Goal: Task Accomplishment & Management: Manage account settings

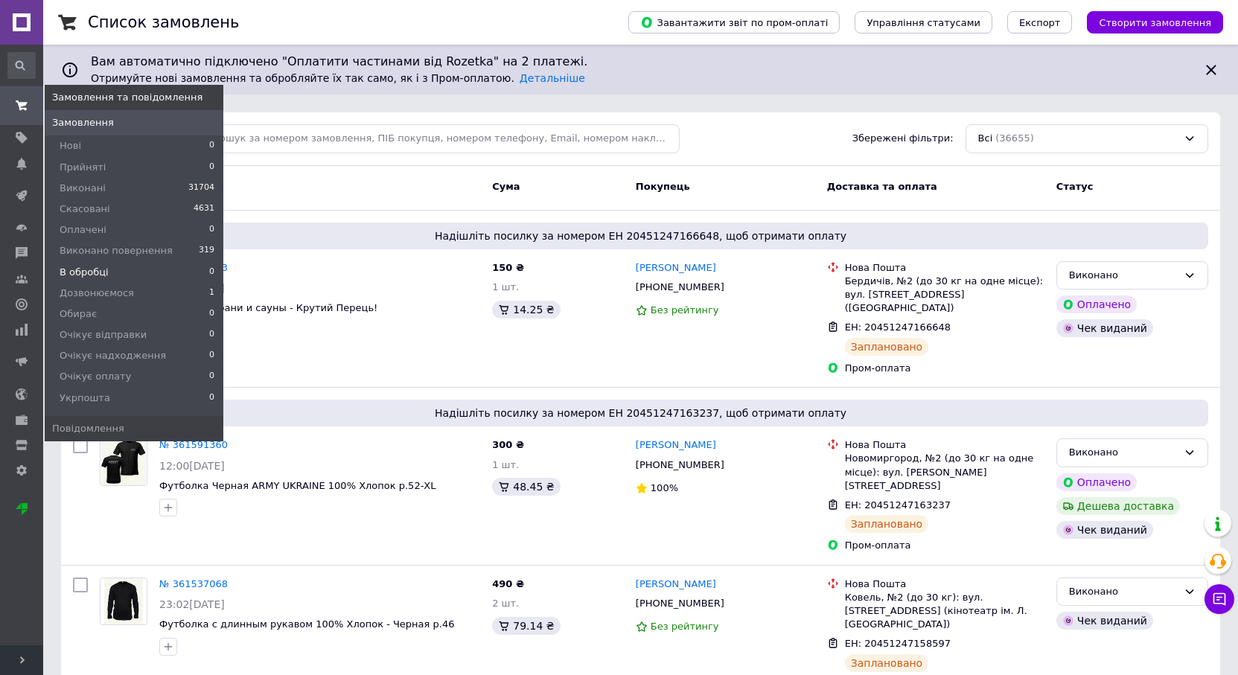
click at [73, 269] on span "В обробці" at bounding box center [84, 272] width 49 height 13
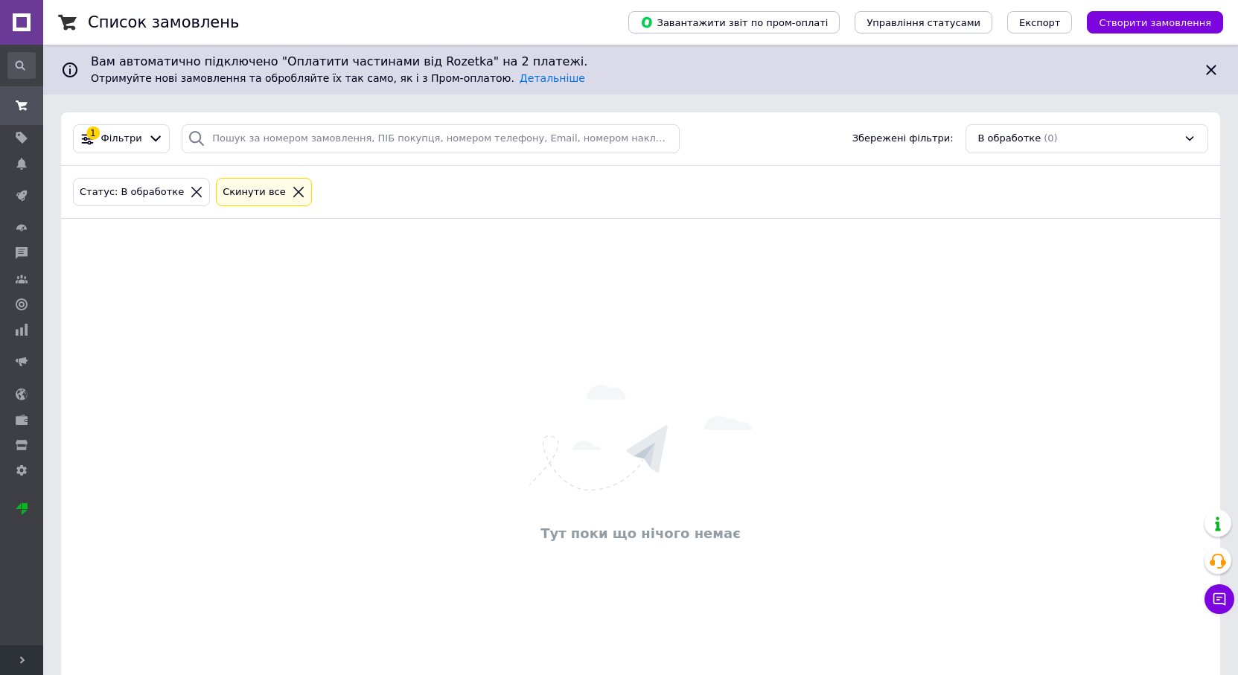
click at [293, 189] on icon at bounding box center [298, 192] width 10 height 10
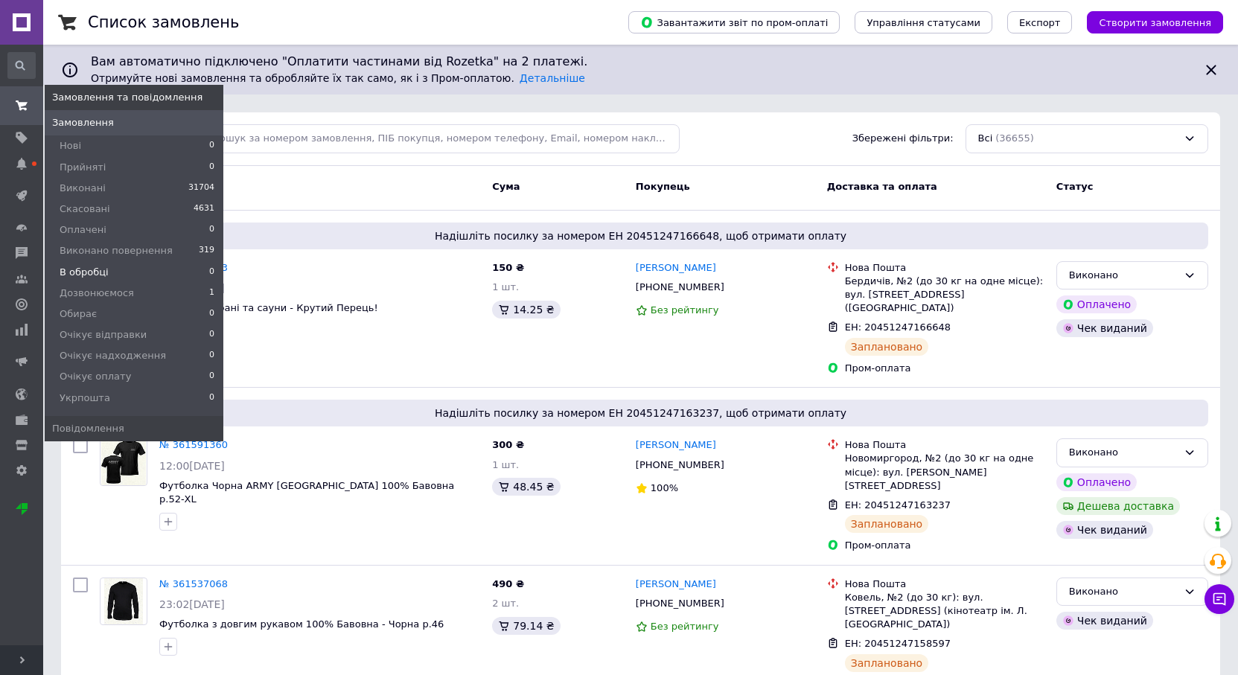
click at [71, 275] on span "В обробці" at bounding box center [84, 272] width 49 height 13
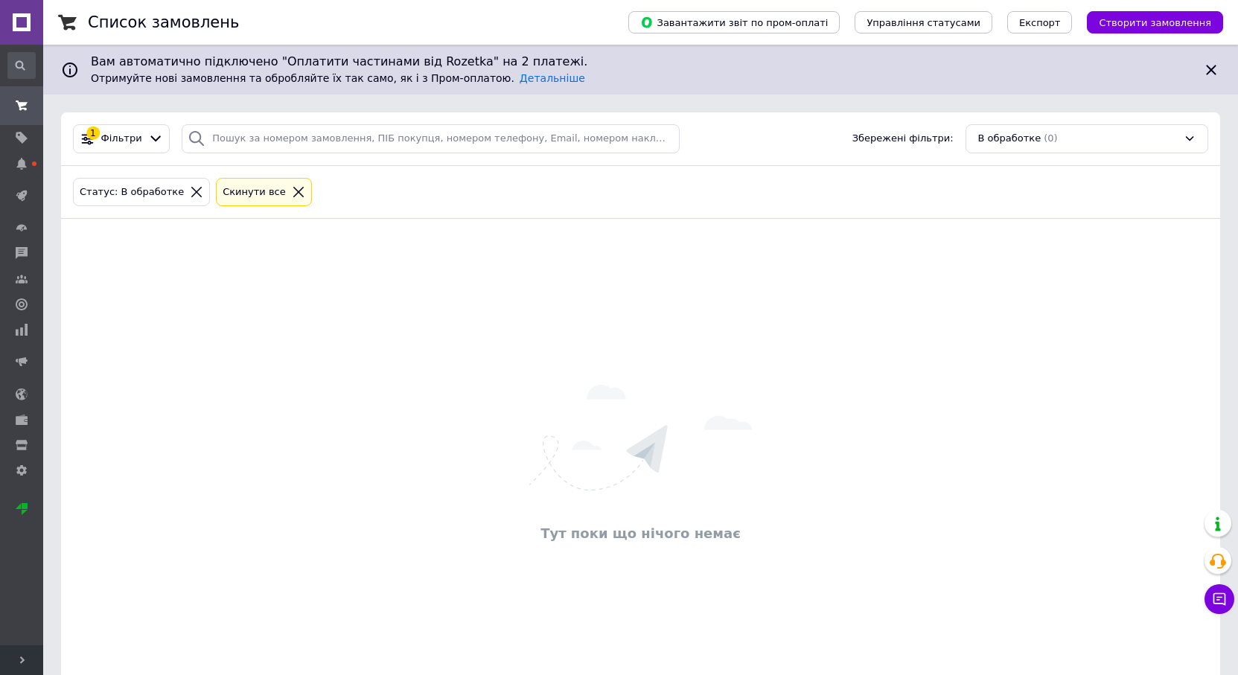
click at [292, 185] on icon at bounding box center [298, 191] width 13 height 13
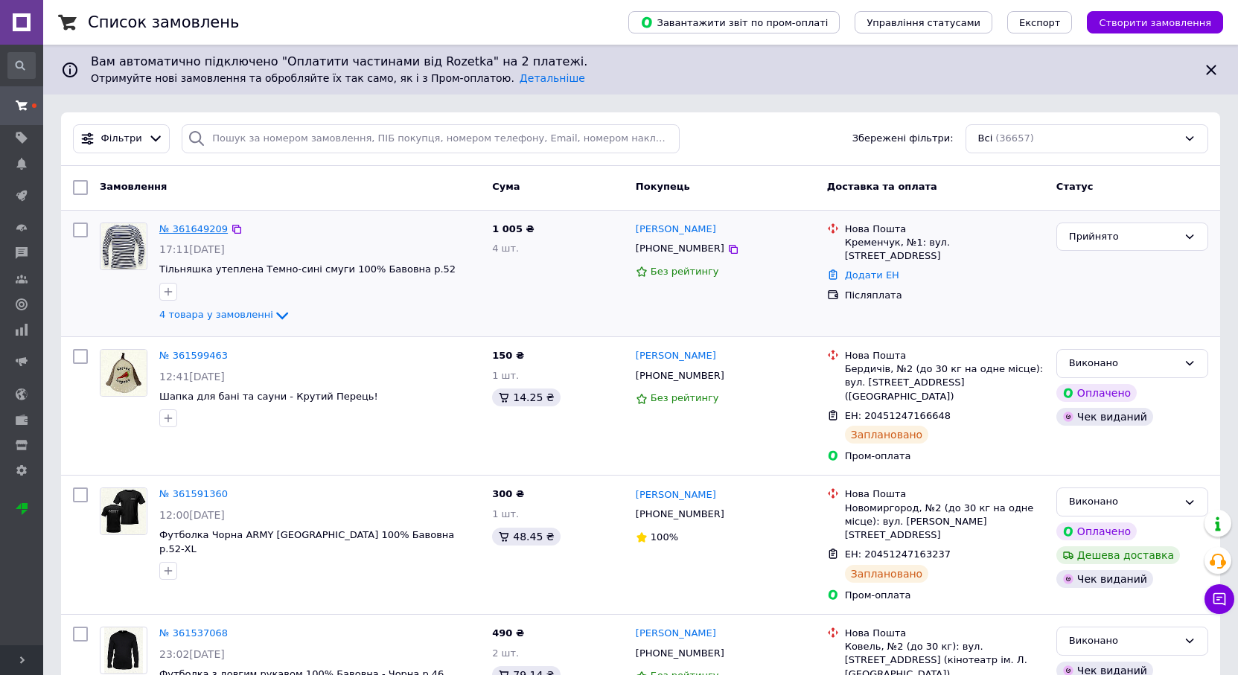
click at [189, 225] on link "№ 361649209" at bounding box center [193, 228] width 68 height 11
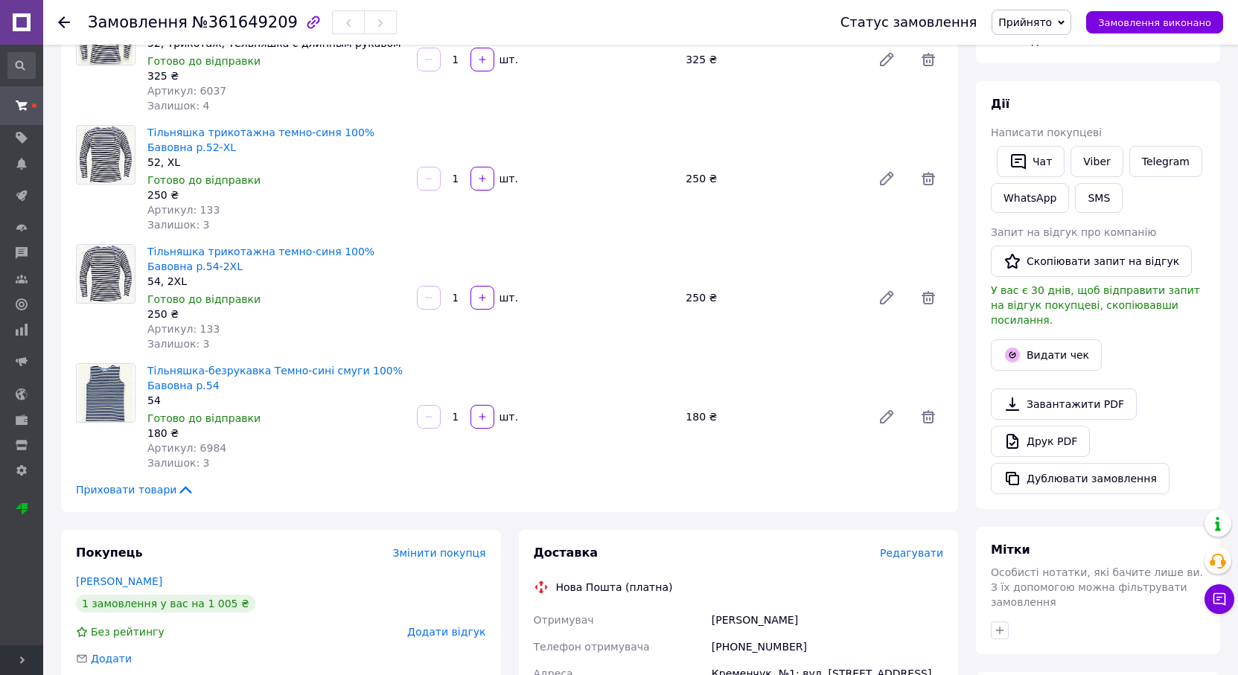
scroll to position [298, 0]
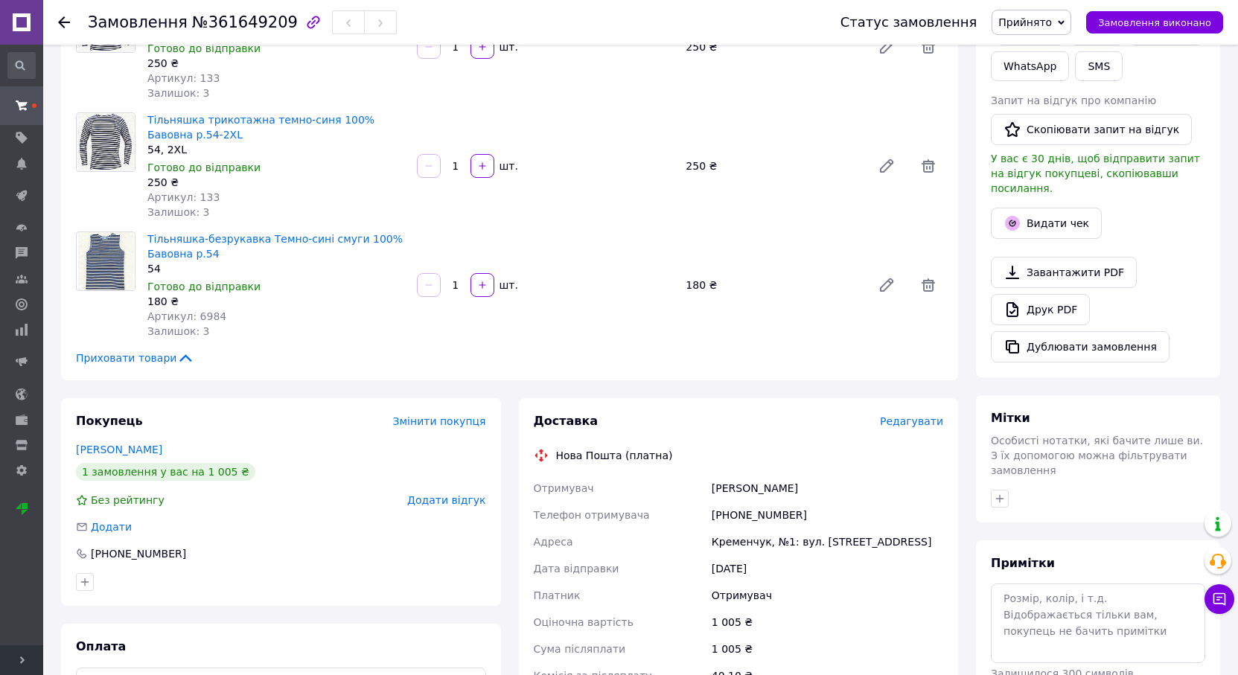
drag, startPoint x: 168, startPoint y: 449, endPoint x: 65, endPoint y: 447, distance: 102.7
click at [65, 447] on div "Покупець Змінити покупця Пельтій Світлана 1 замовлення у вас на 1 005 ₴ Без рей…" at bounding box center [281, 502] width 440 height 208
copy link "[PERSON_NAME]"
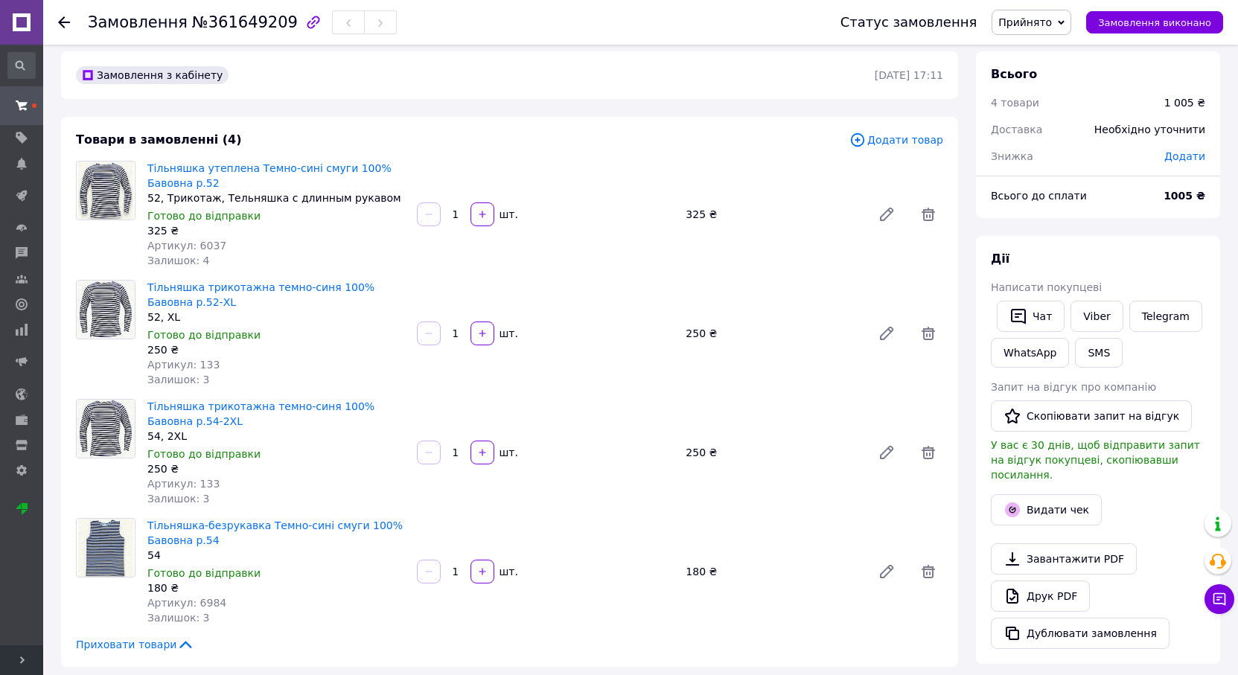
scroll to position [0, 0]
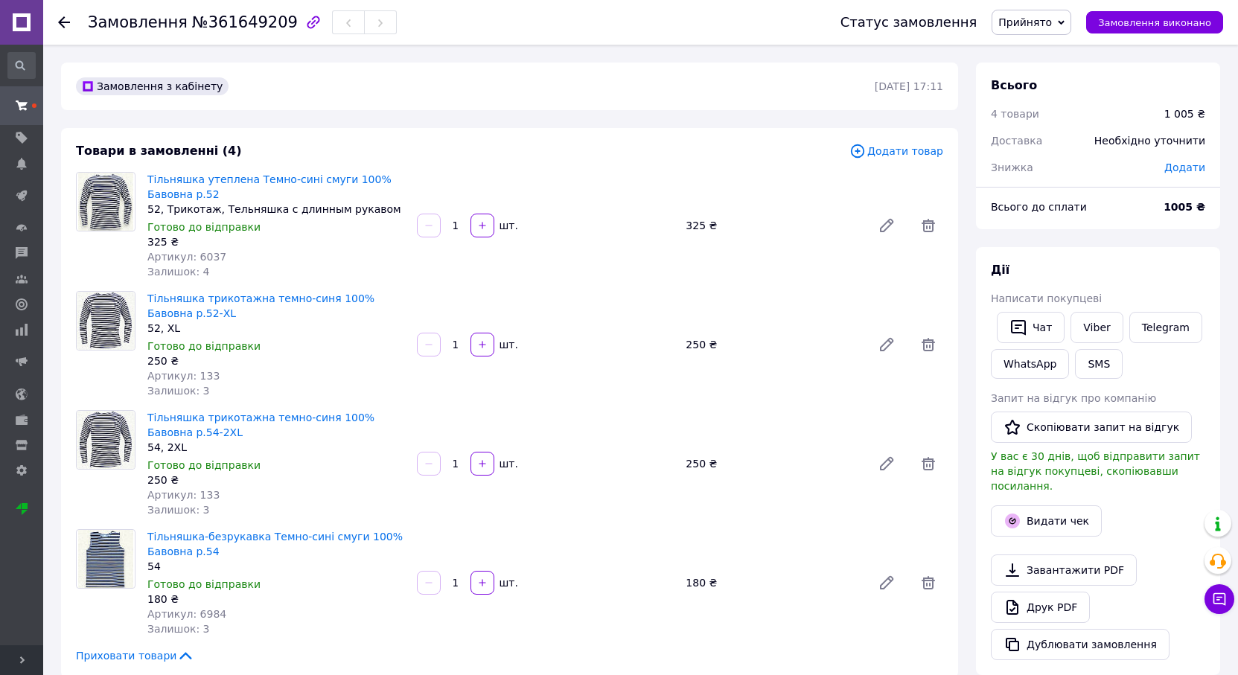
click at [235, 13] on span "№361649209" at bounding box center [245, 22] width 106 height 18
copy span "361649209"
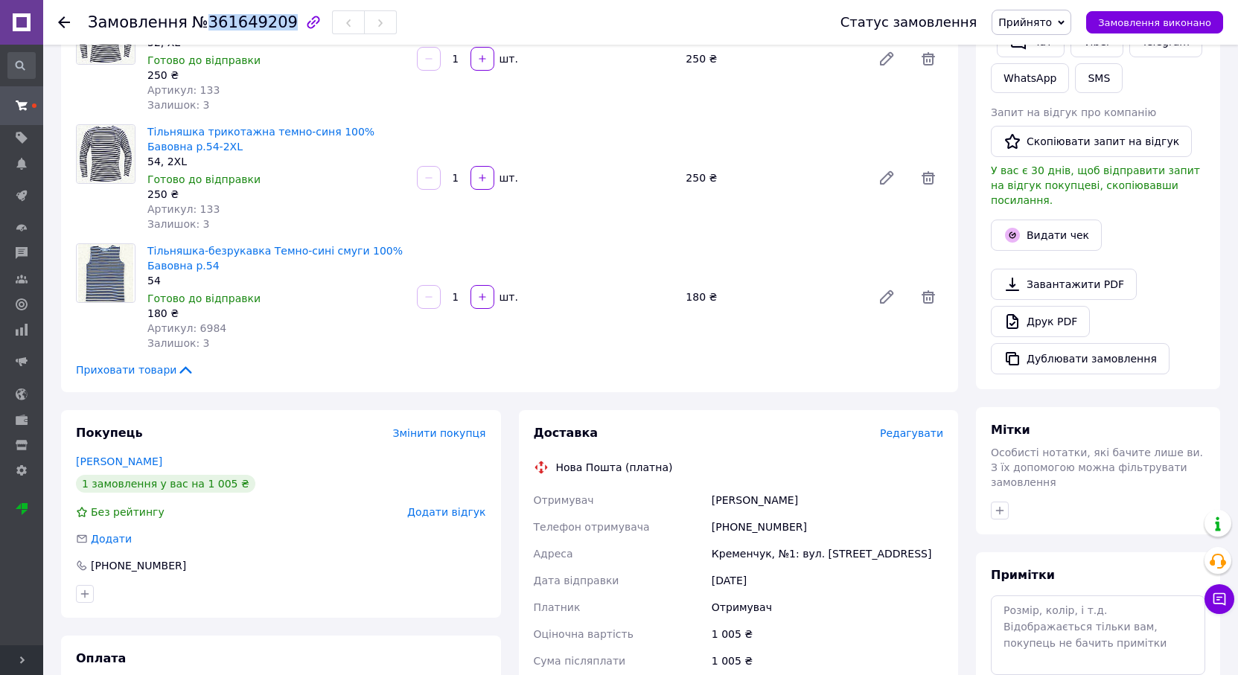
scroll to position [372, 0]
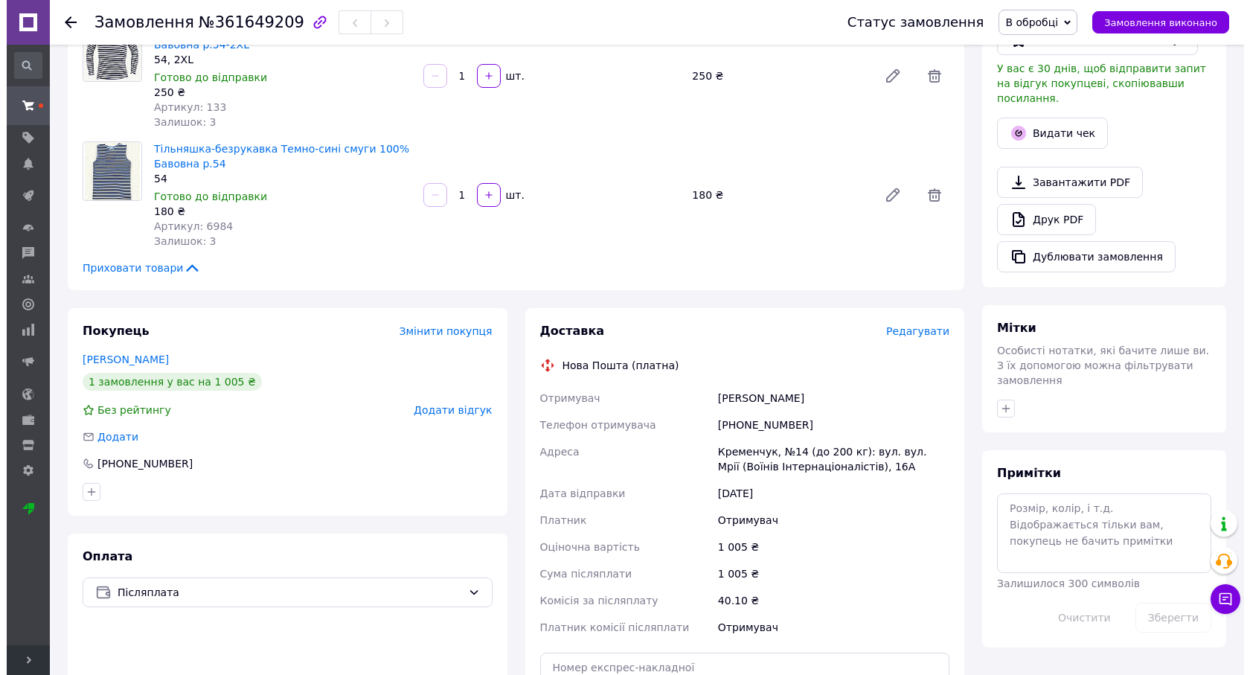
scroll to position [526, 0]
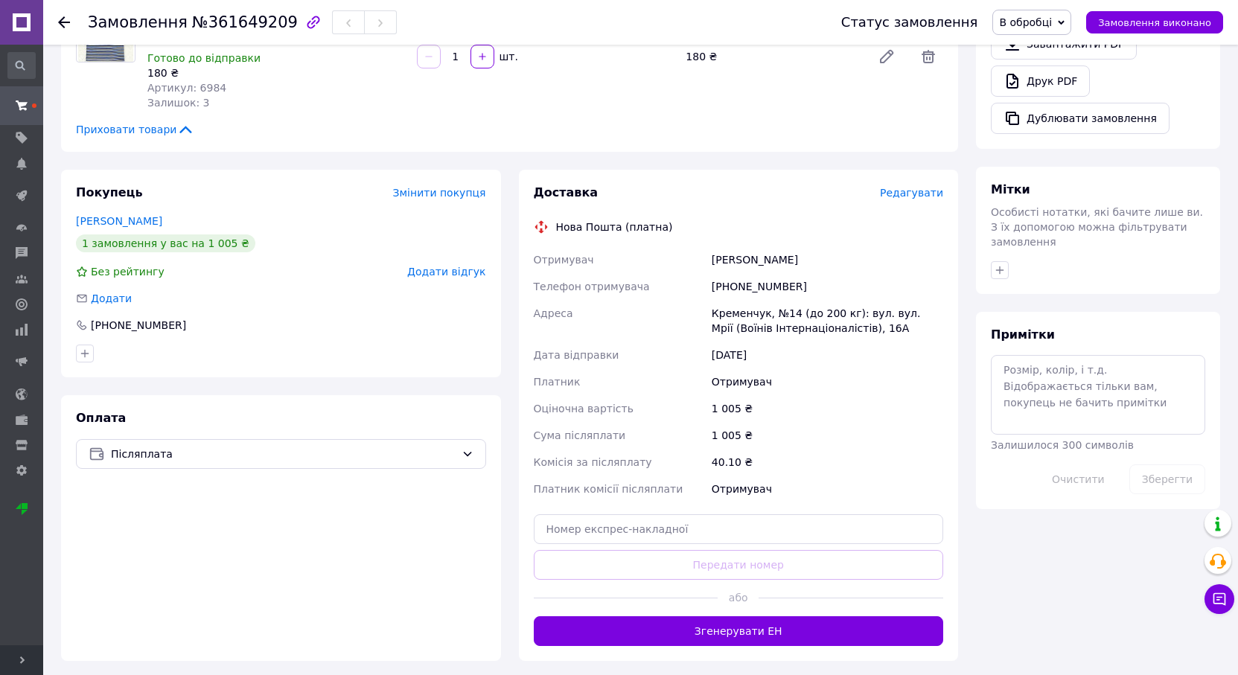
click at [905, 193] on span "Редагувати" at bounding box center [911, 193] width 63 height 12
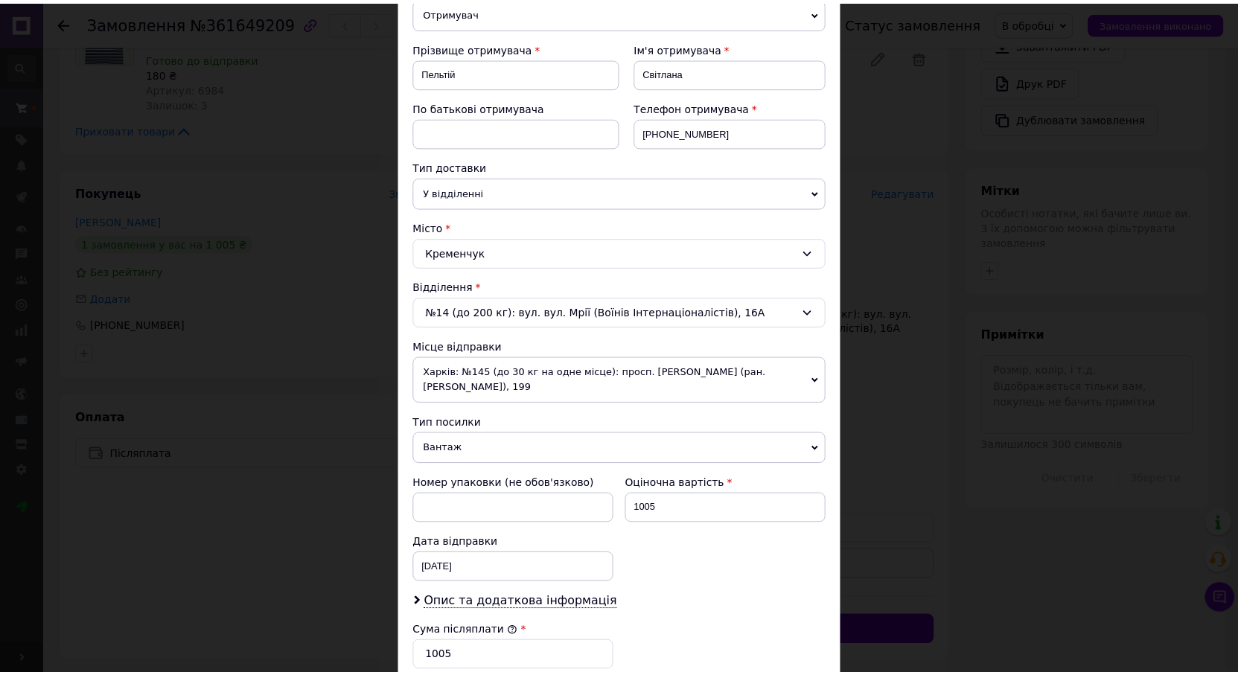
scroll to position [476, 0]
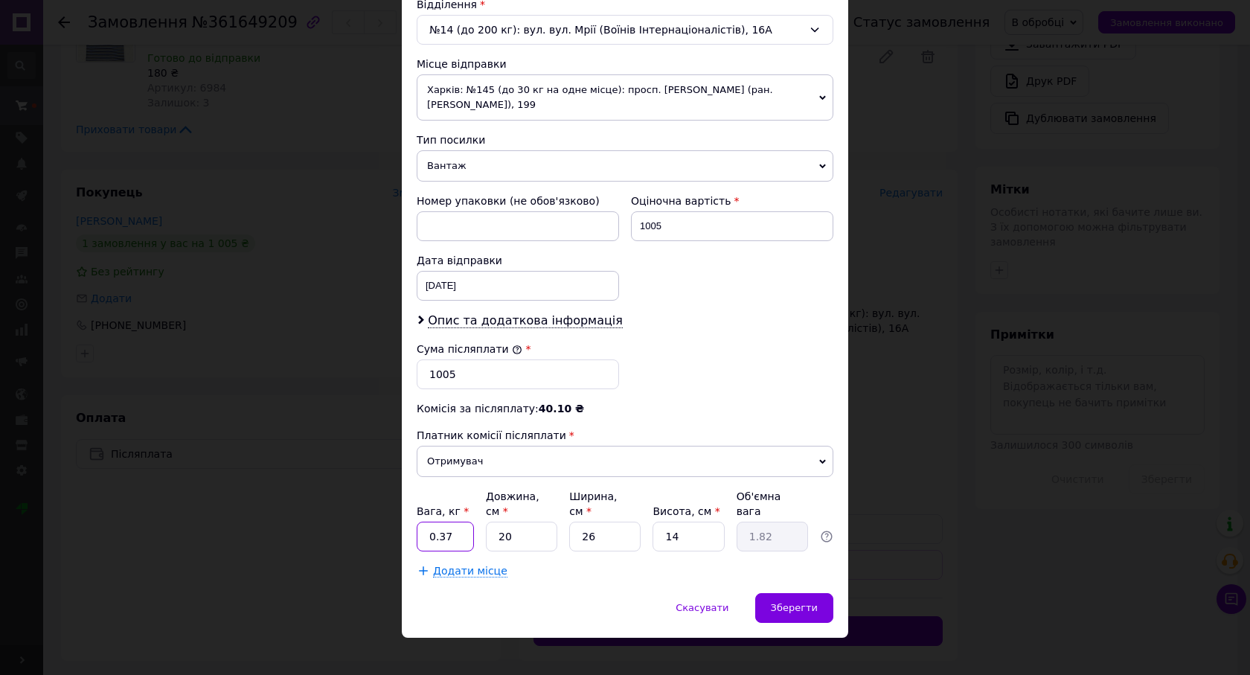
click at [453, 522] on input "0.37" at bounding box center [445, 537] width 57 height 30
type input "0"
type input "2"
type input "0.14"
click at [624, 522] on input "Ширина, см *" at bounding box center [604, 537] width 71 height 30
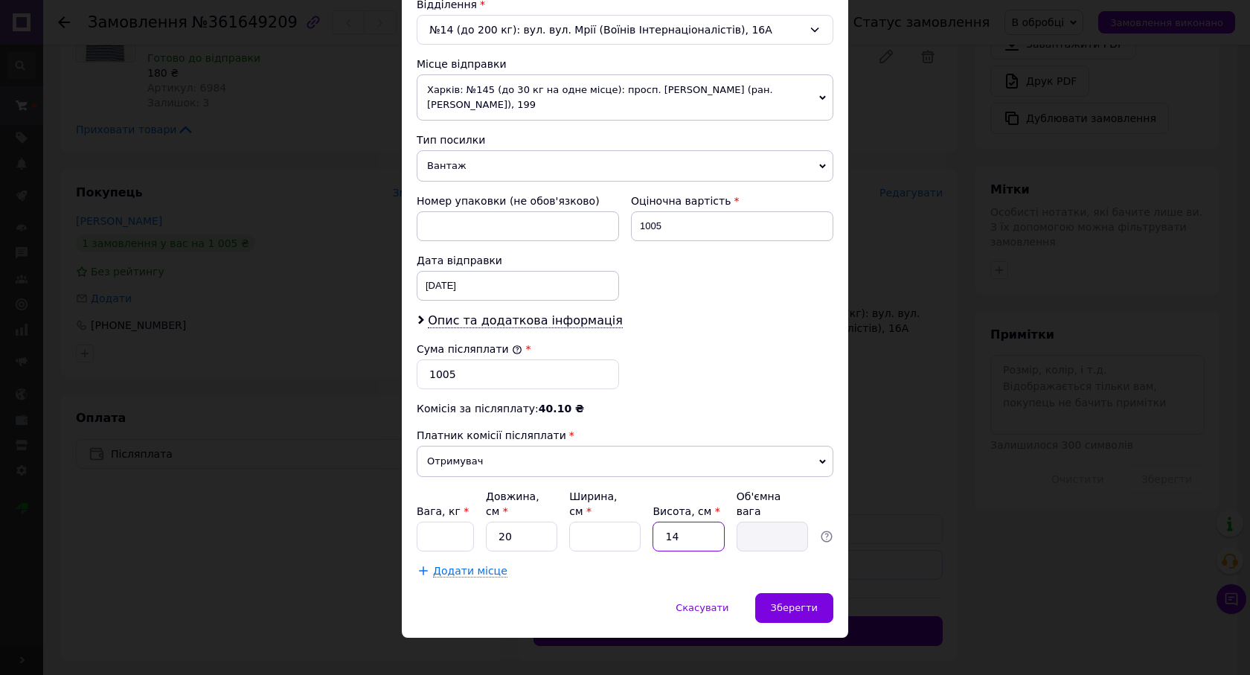
type input "1"
drag, startPoint x: 697, startPoint y: 526, endPoint x: 611, endPoint y: 525, distance: 86.3
click at [662, 525] on input "Висота, см *" at bounding box center [688, 537] width 71 height 30
click at [434, 527] on input "Вага, кг *" at bounding box center [445, 537] width 57 height 30
type input "067"
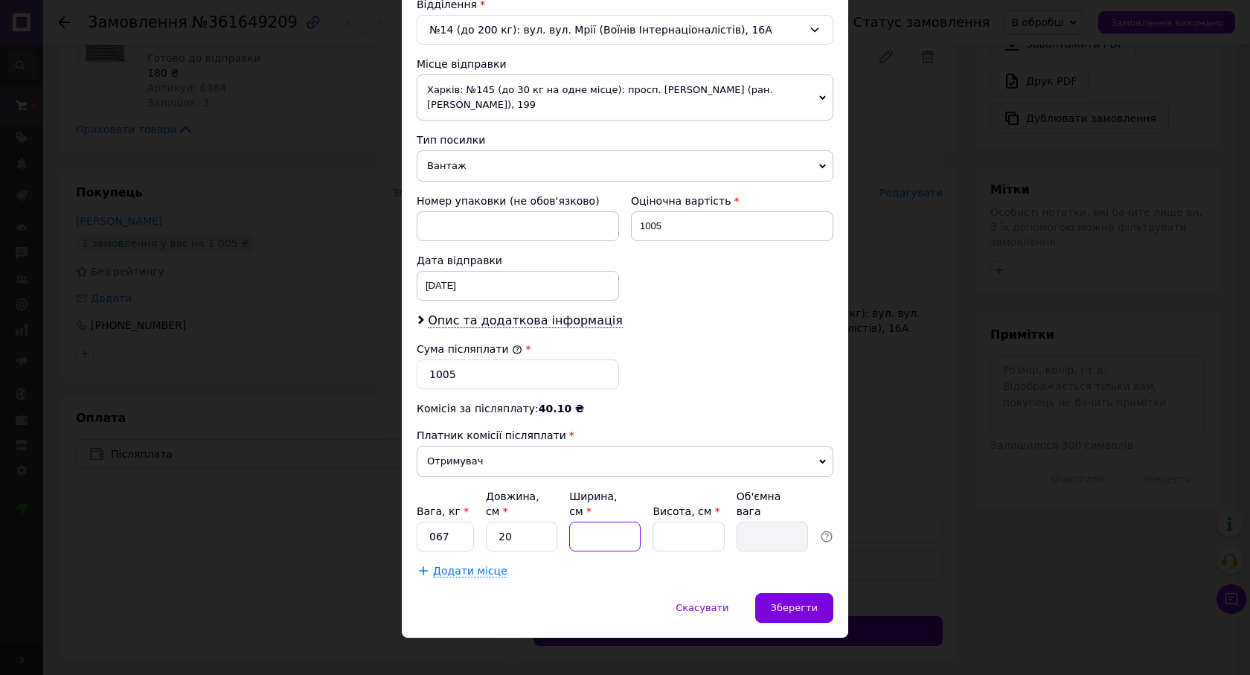
click at [598, 525] on input "Ширина, см *" at bounding box center [604, 537] width 71 height 30
type input "20"
click at [691, 525] on input "Висота, см *" at bounding box center [688, 537] width 71 height 30
type input "2"
type input "0.2"
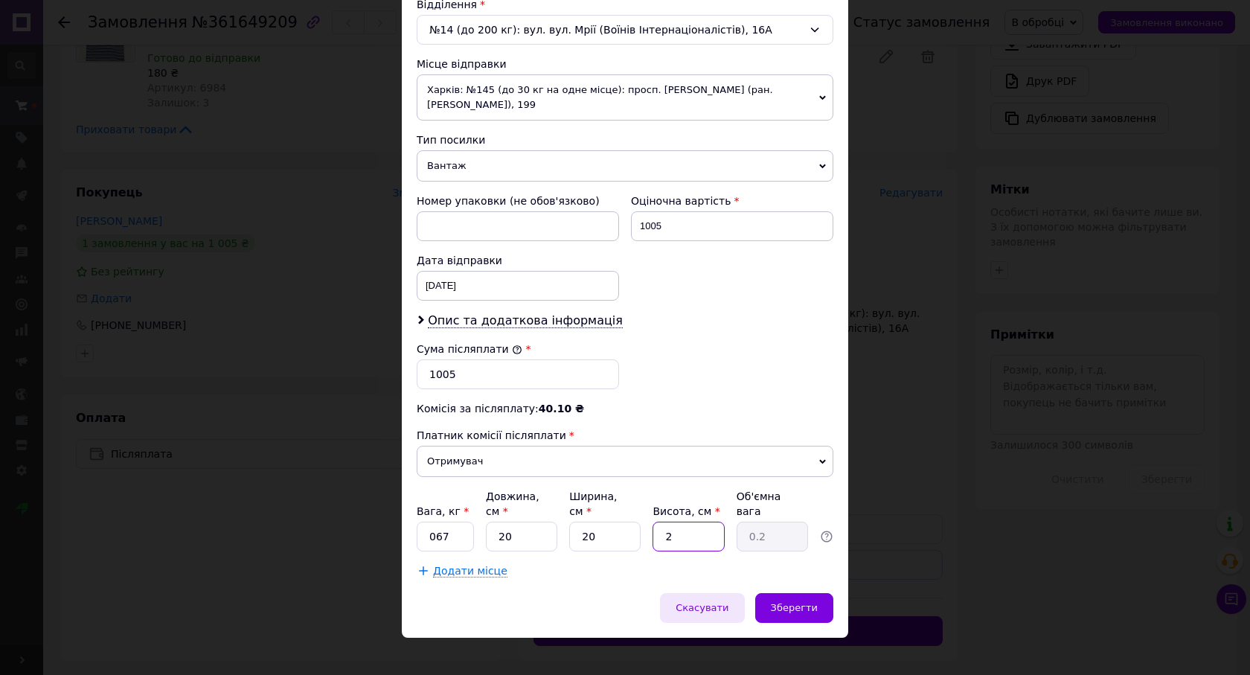
type input "20"
type input "2"
type input "20"
click at [802, 602] on span "Зберегти" at bounding box center [794, 607] width 47 height 11
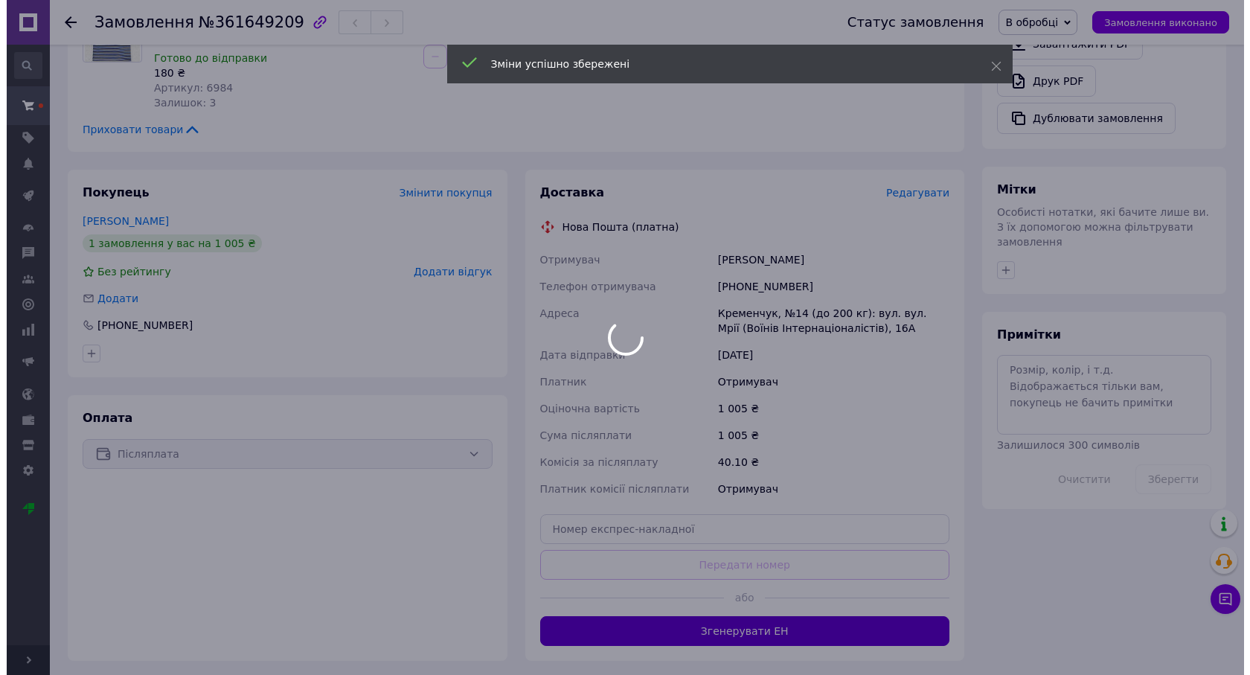
scroll to position [322, 0]
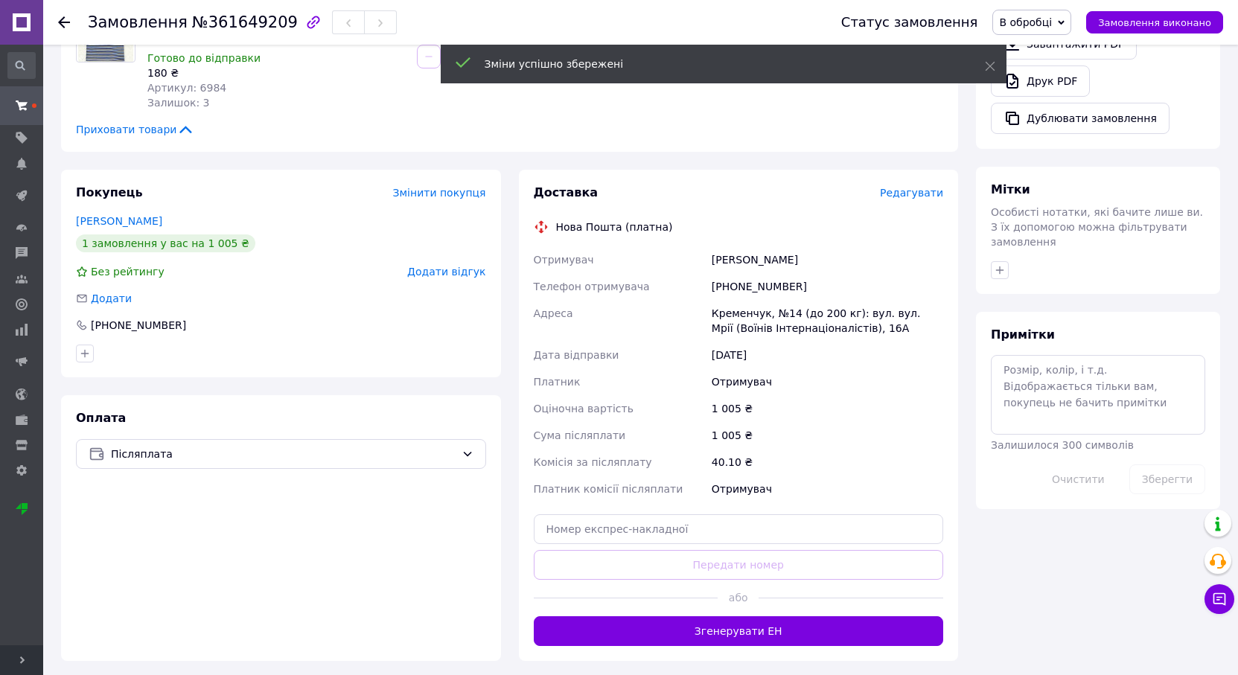
drag, startPoint x: 755, startPoint y: 633, endPoint x: 749, endPoint y: 621, distance: 14.0
click at [753, 628] on button "Згенерувати ЕН" at bounding box center [739, 631] width 410 height 30
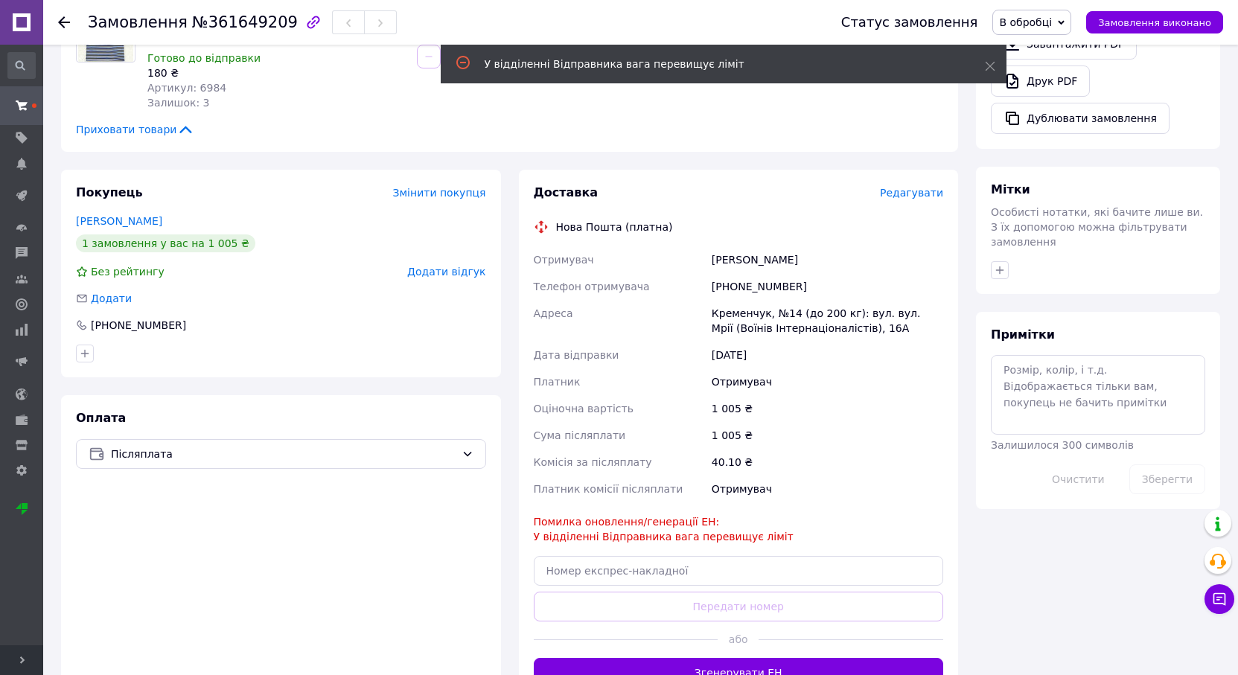
click at [922, 192] on span "Редагувати" at bounding box center [911, 193] width 63 height 12
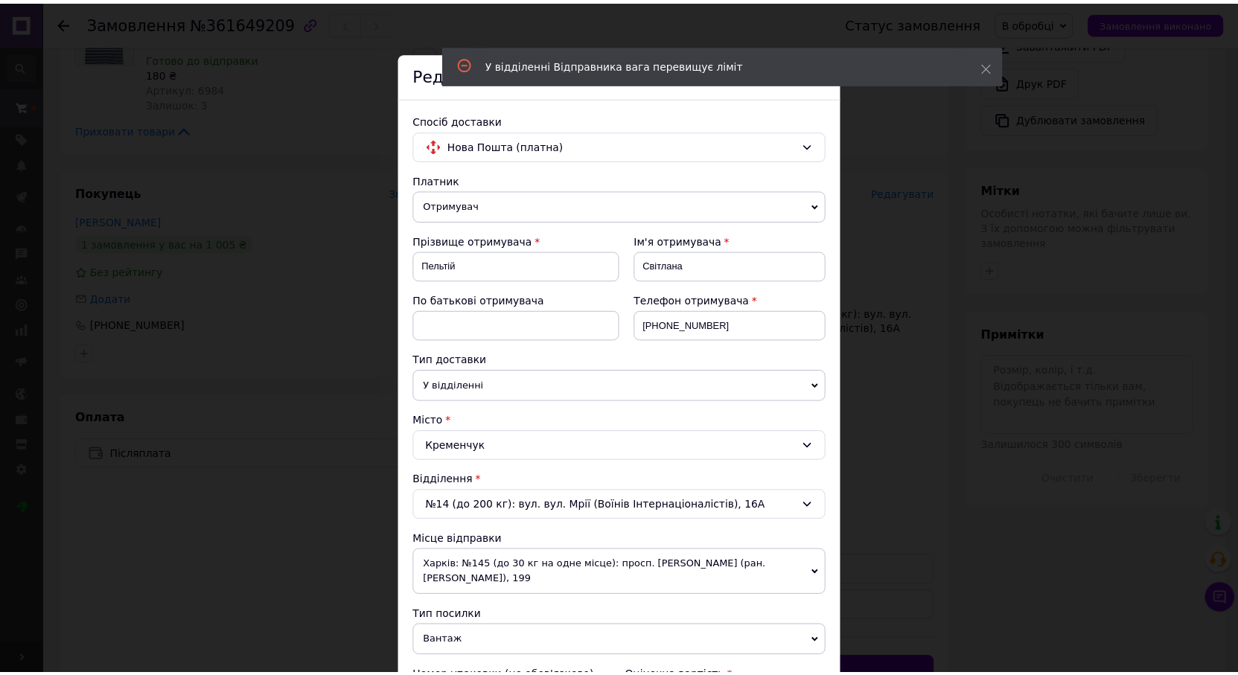
scroll to position [476, 0]
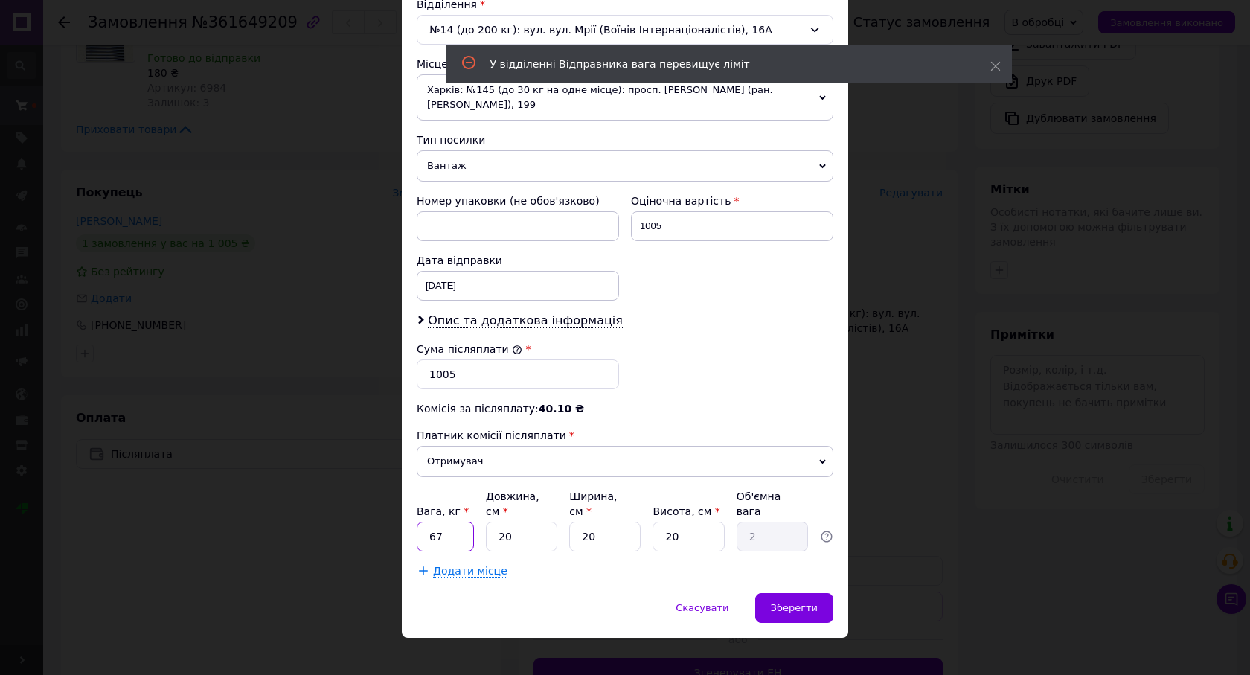
click at [450, 522] on input "67" at bounding box center [445, 537] width 57 height 30
type input "6"
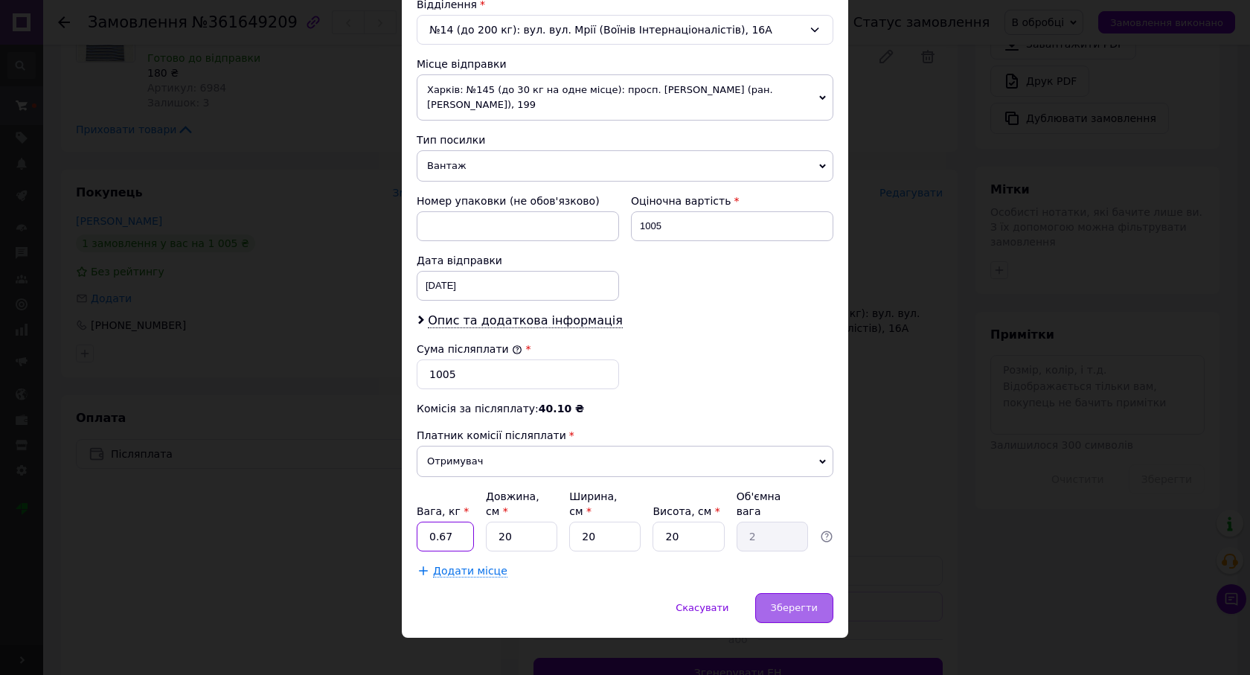
type input "0.67"
click at [812, 593] on div "Зберегти" at bounding box center [794, 608] width 78 height 30
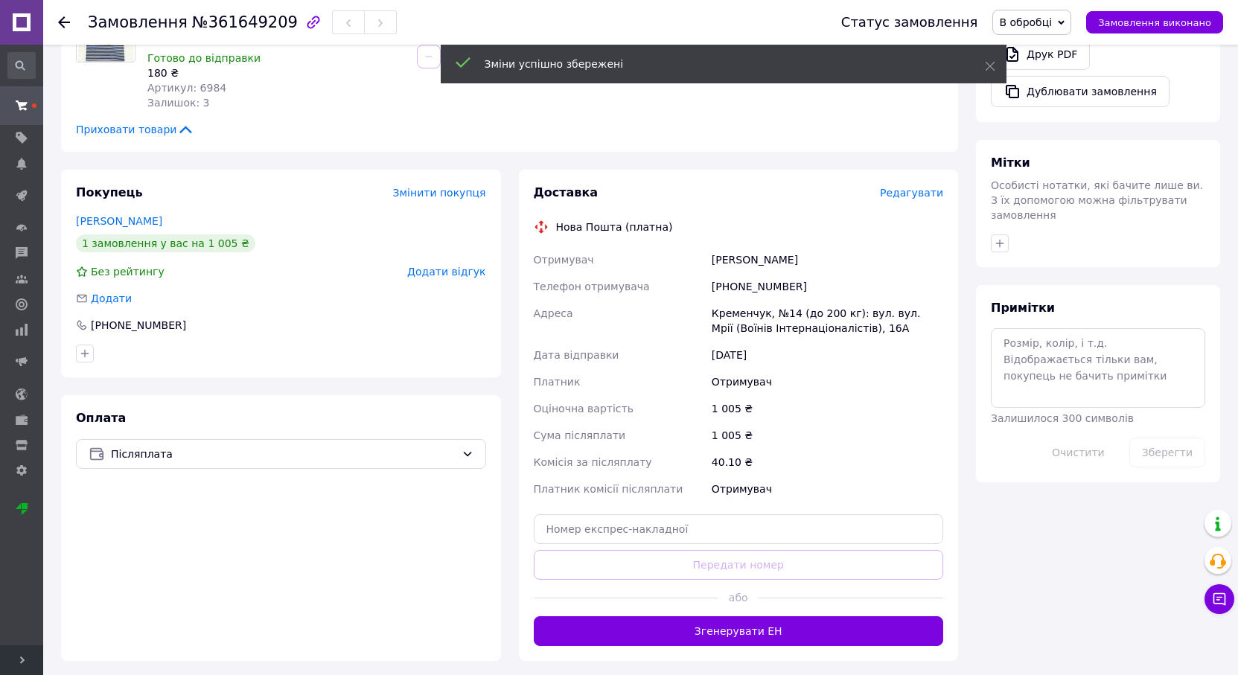
scroll to position [357, 0]
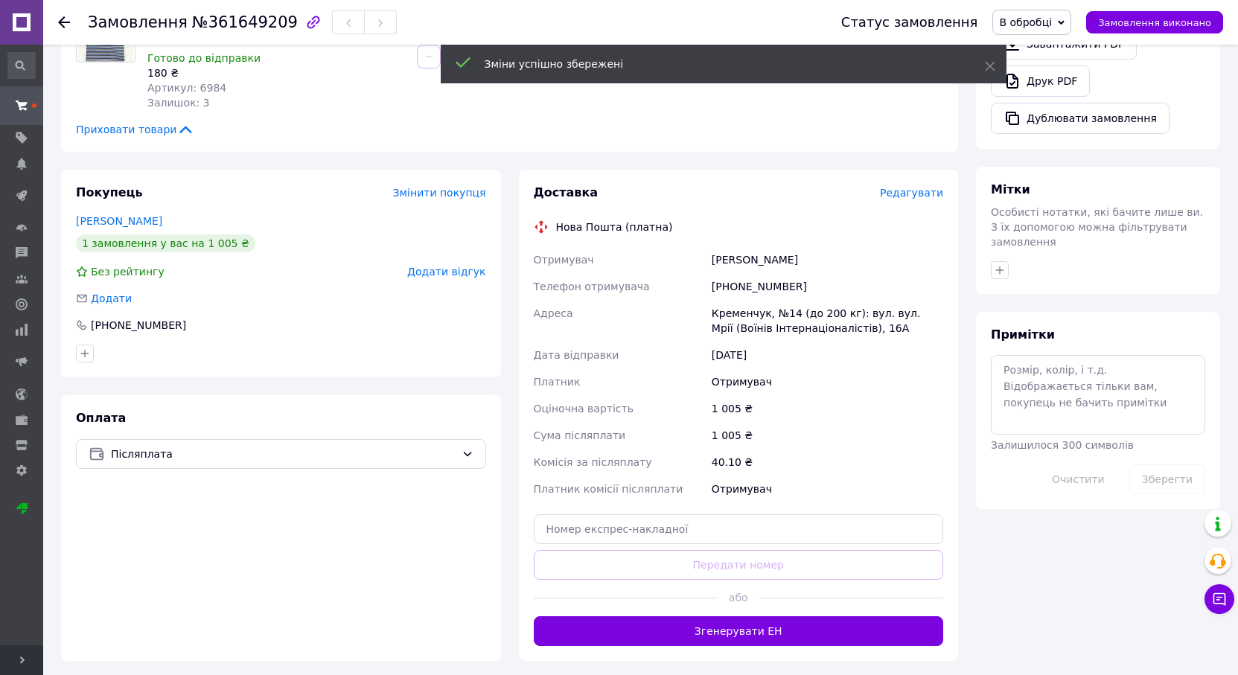
click at [714, 636] on button "Згенерувати ЕН" at bounding box center [739, 631] width 410 height 30
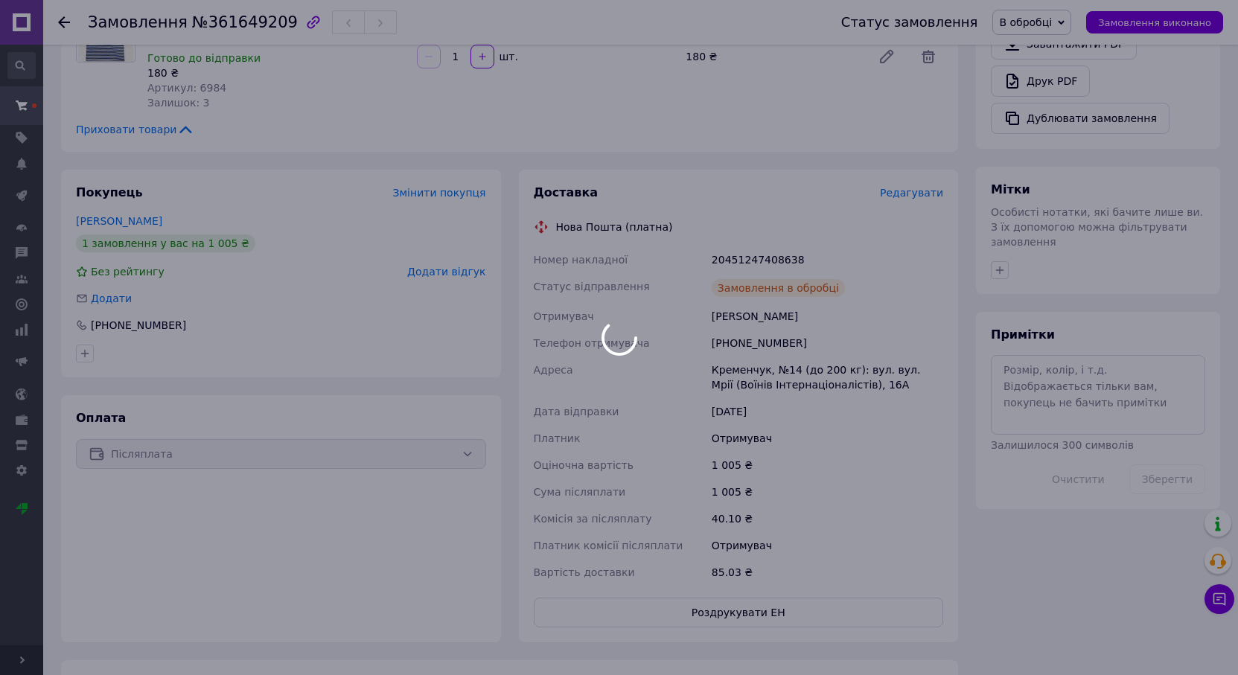
scroll to position [393, 0]
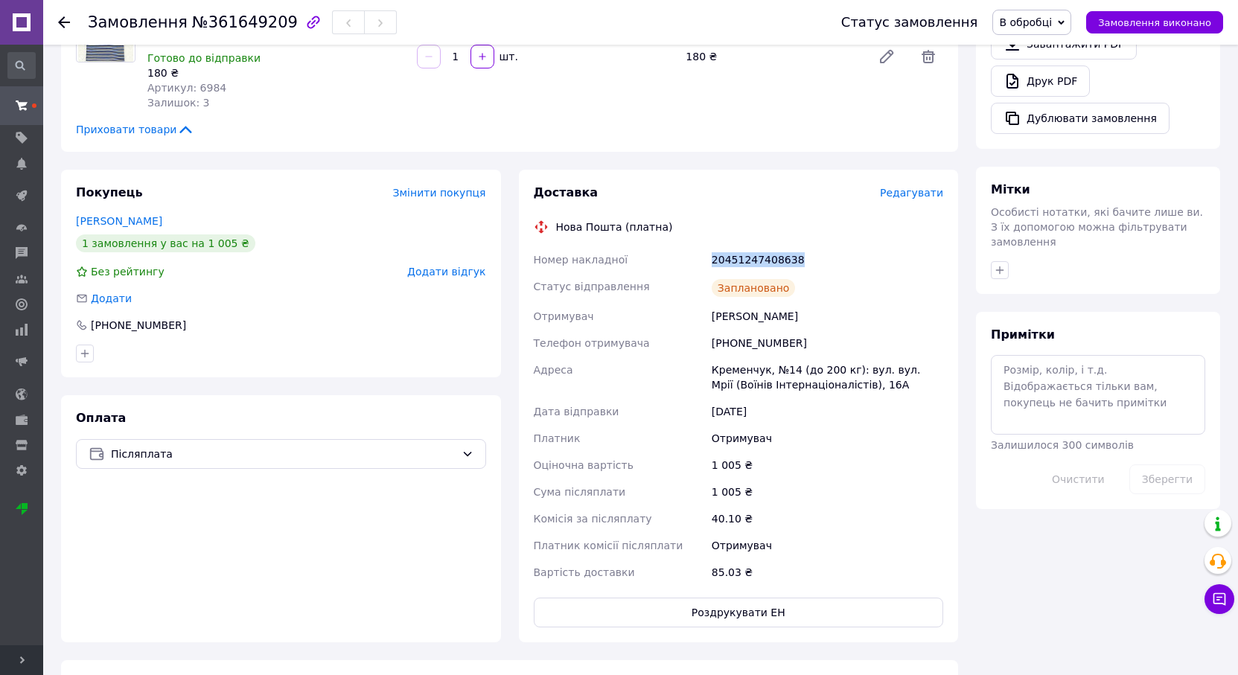
drag, startPoint x: 696, startPoint y: 257, endPoint x: 836, endPoint y: 245, distance: 140.5
click at [836, 245] on div "Доставка Редагувати Нова Пошта (платна) Номер накладної 20451247408638 Статус в…" at bounding box center [739, 406] width 410 height 443
copy div "Номер накладної 20451247408638"
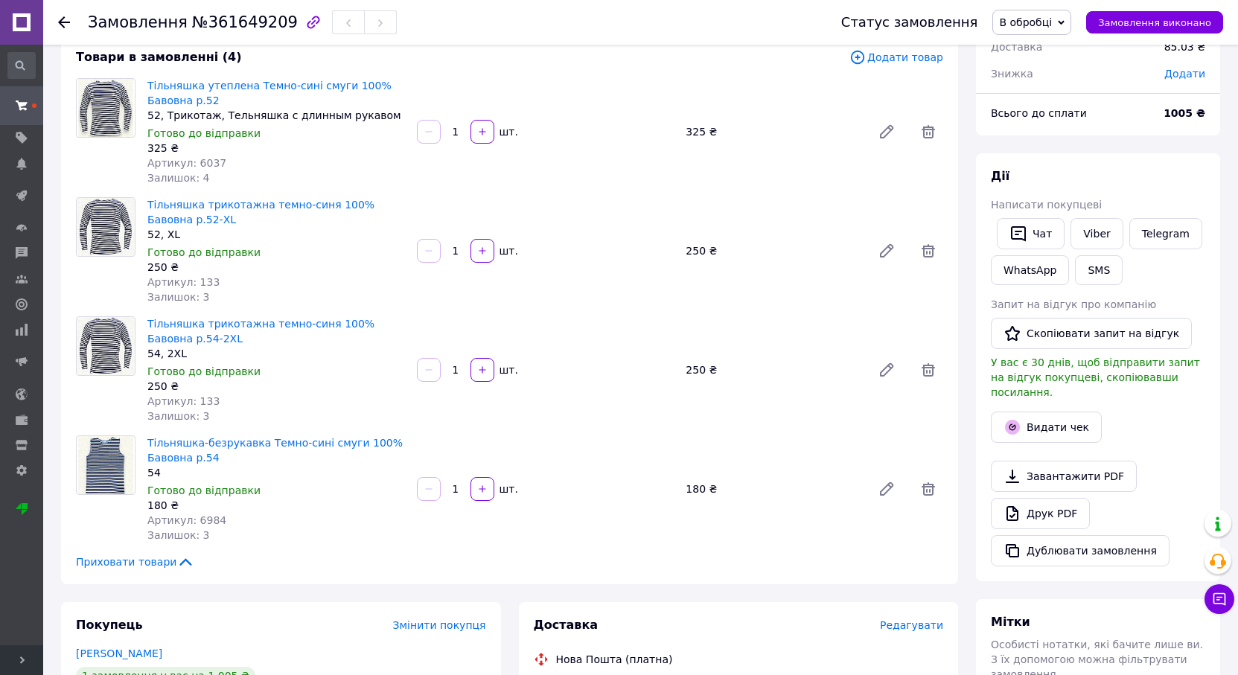
scroll to position [372, 0]
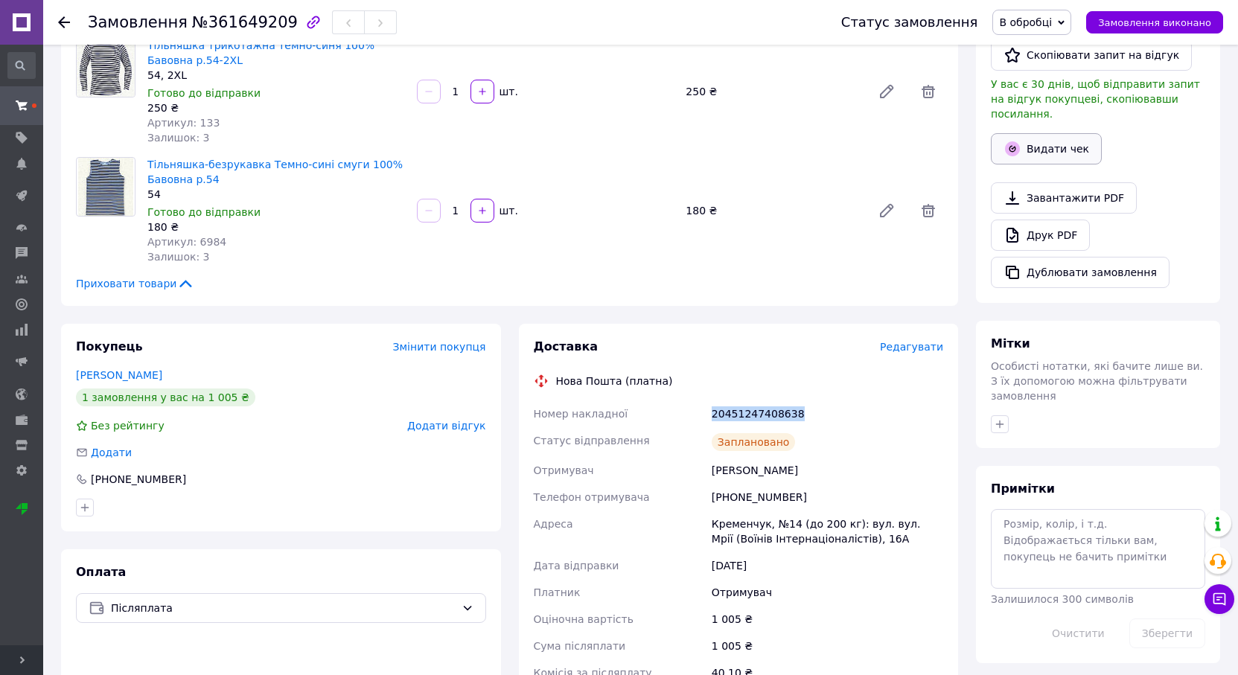
click at [1046, 133] on button "Видати чек" at bounding box center [1046, 148] width 111 height 31
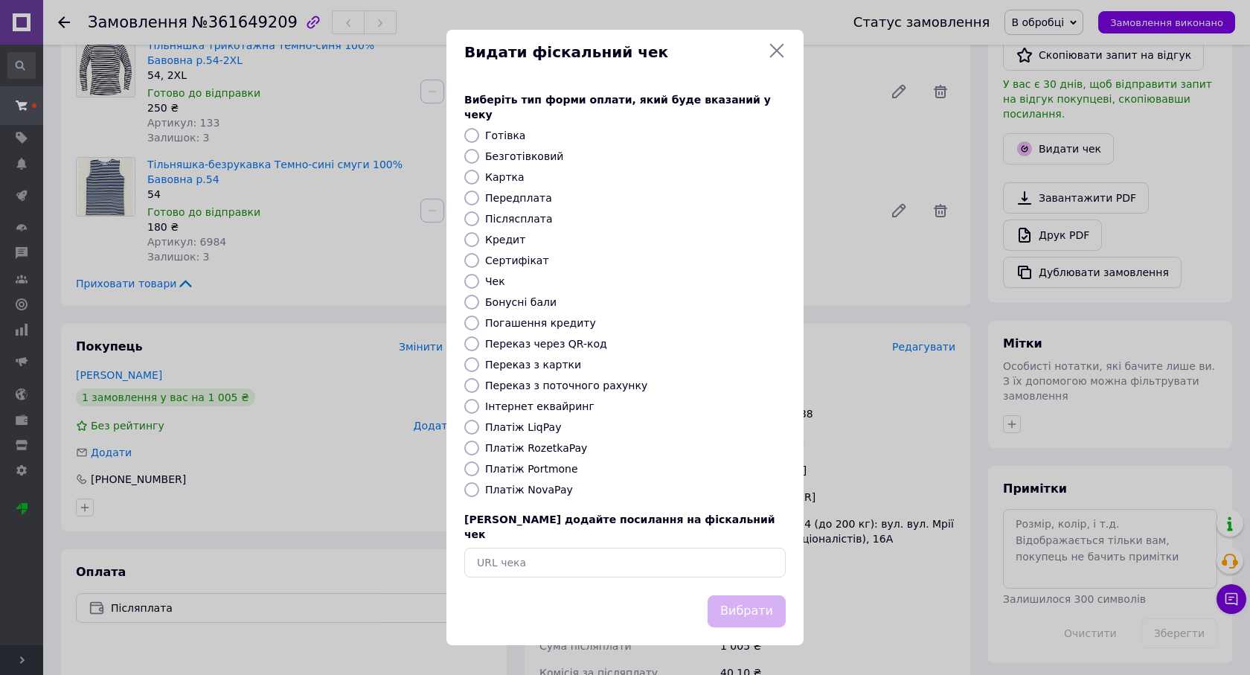
click at [506, 487] on label "Платіж NovaPay" at bounding box center [529, 490] width 88 height 12
click at [479, 487] on input "Платіж NovaPay" at bounding box center [471, 489] width 15 height 15
radio input "true"
drag, startPoint x: 738, startPoint y: 596, endPoint x: 746, endPoint y: 600, distance: 9.0
click at [740, 595] on button "Вибрати" at bounding box center [747, 611] width 78 height 32
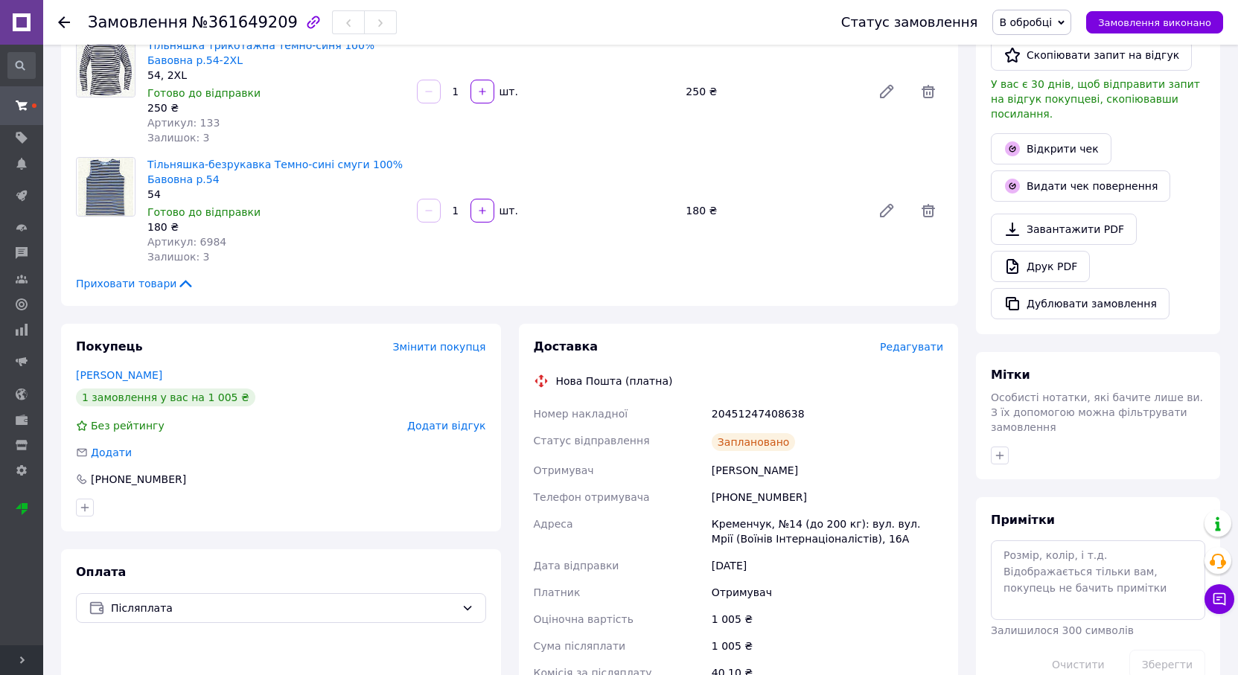
click at [1165, 251] on div "Друк PDF" at bounding box center [1098, 266] width 214 height 31
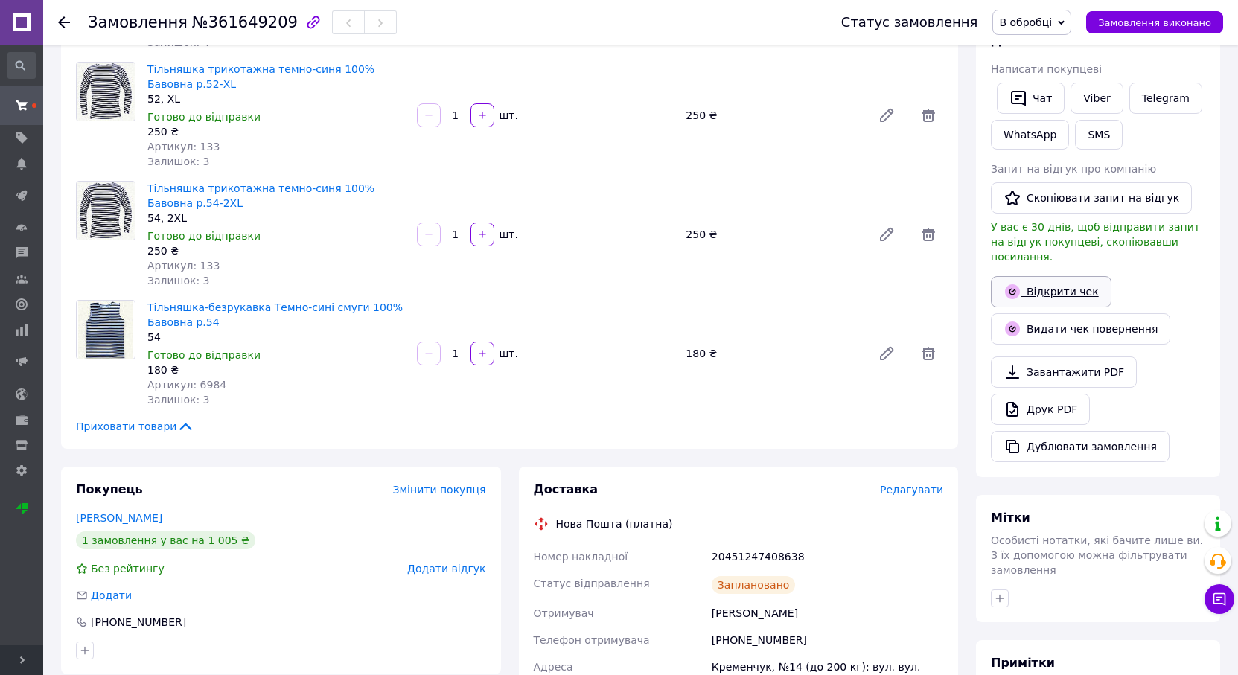
scroll to position [223, 0]
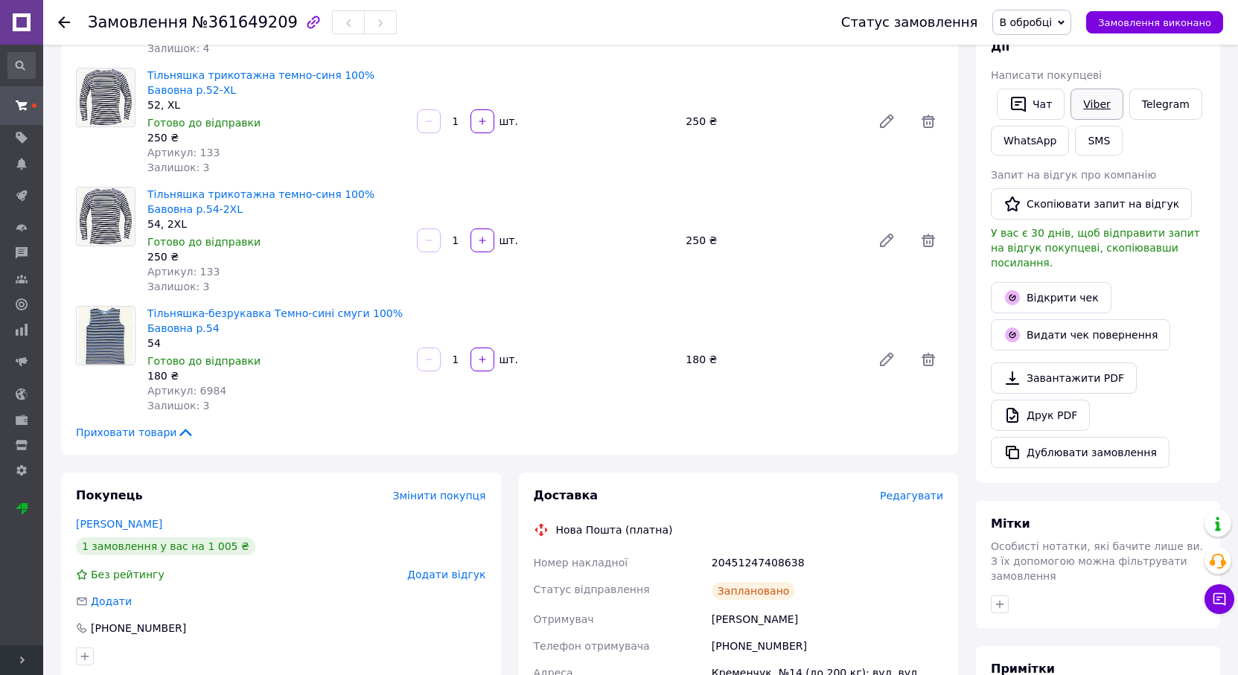
click at [1087, 102] on link "Viber" at bounding box center [1096, 104] width 52 height 31
click at [191, 492] on div "Покупець Змінити покупця" at bounding box center [281, 495] width 410 height 17
drag, startPoint x: 683, startPoint y: 567, endPoint x: 819, endPoint y: 546, distance: 137.9
copy div "Номер накладної 20451247408638"
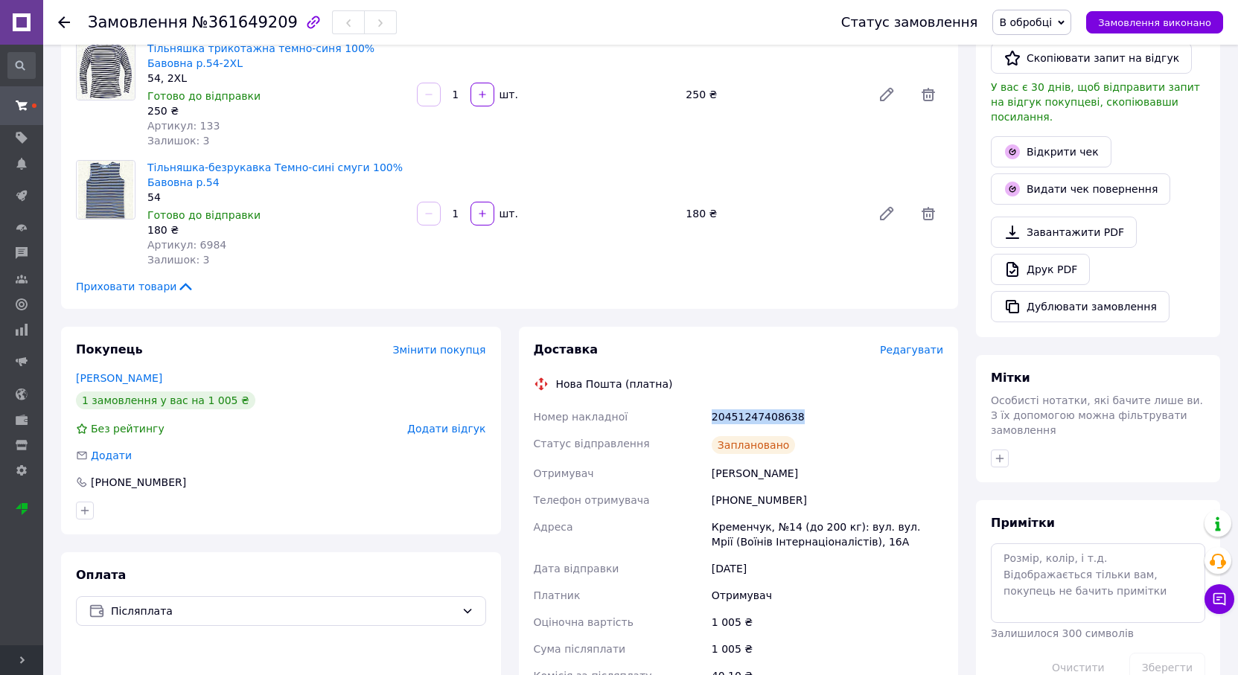
scroll to position [372, 0]
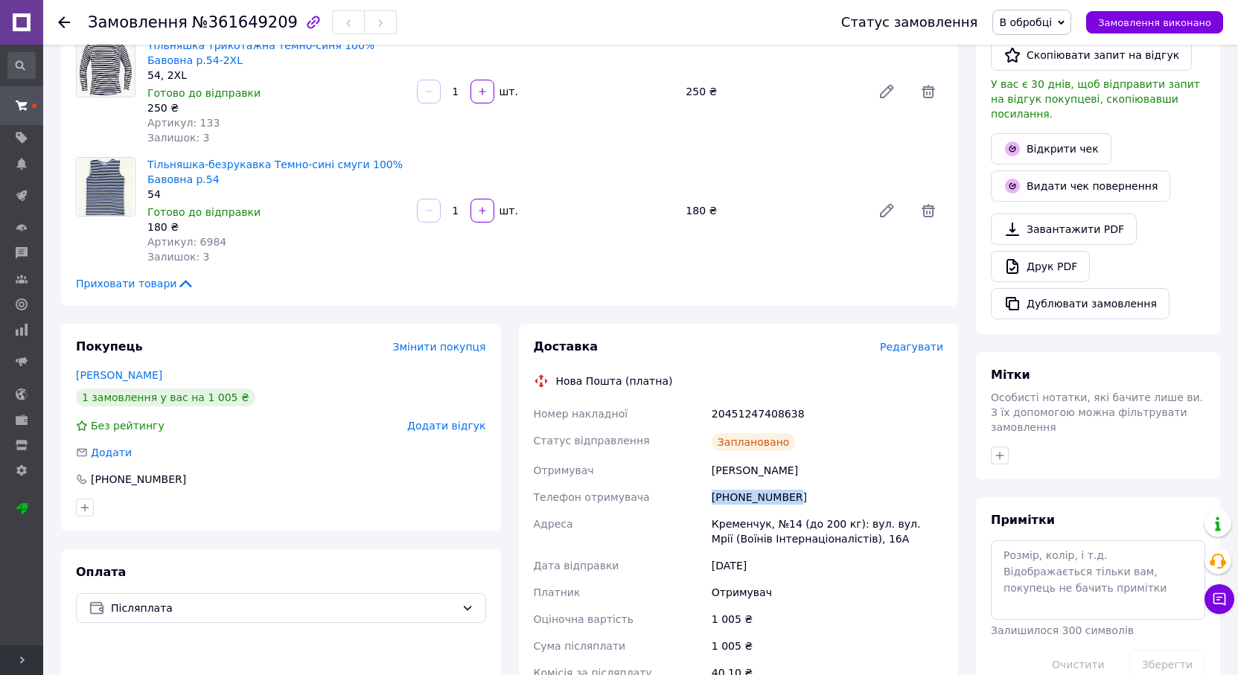
drag, startPoint x: 684, startPoint y: 497, endPoint x: 818, endPoint y: 496, distance: 134.0
click at [818, 498] on div "Номер накладної 20451247408638 Статус відправлення Заплановано Отримувач Пельті…" at bounding box center [739, 569] width 416 height 339
copy div "Телефон отримувача [PHONE_NUMBER]"
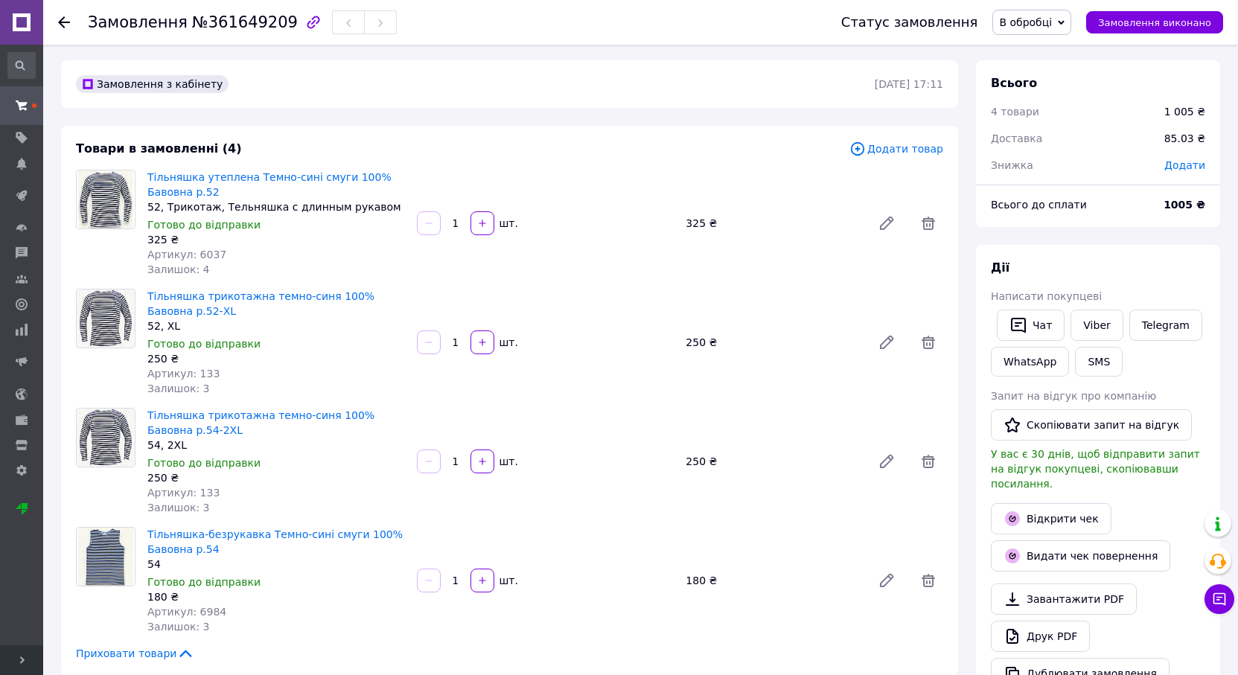
scroll to position [0, 0]
click at [1071, 26] on span "В обробці" at bounding box center [1031, 22] width 79 height 25
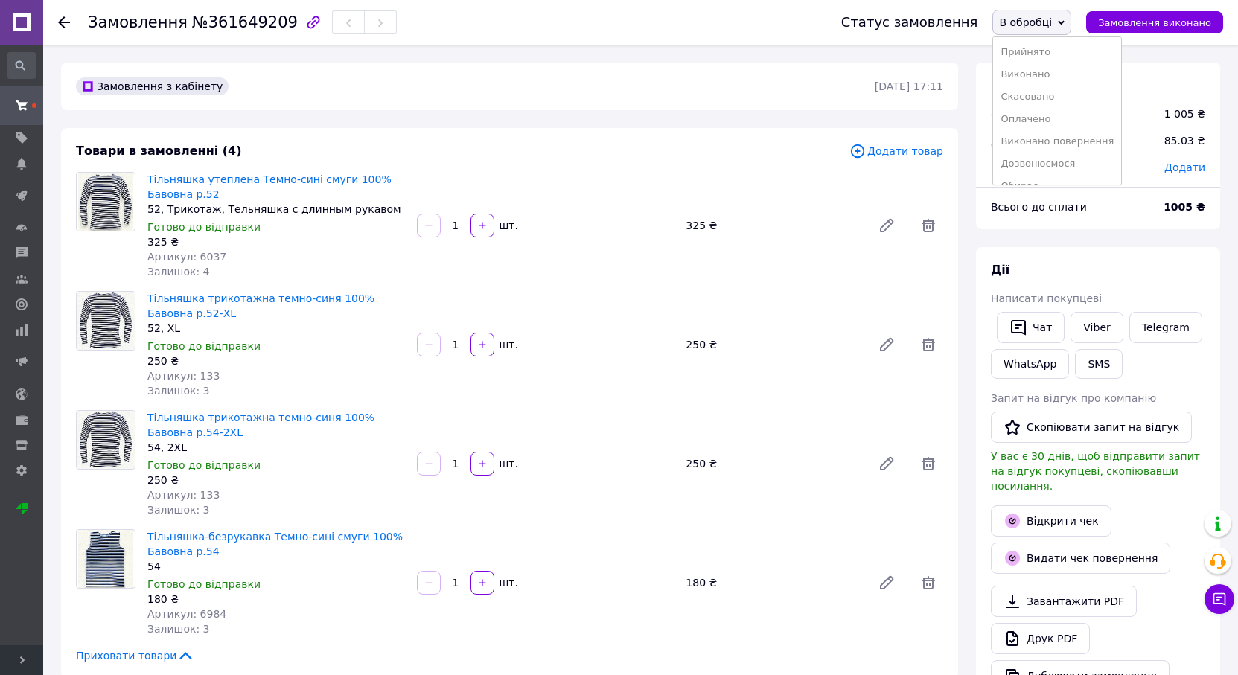
click at [1046, 77] on li "Виконано" at bounding box center [1057, 74] width 128 height 22
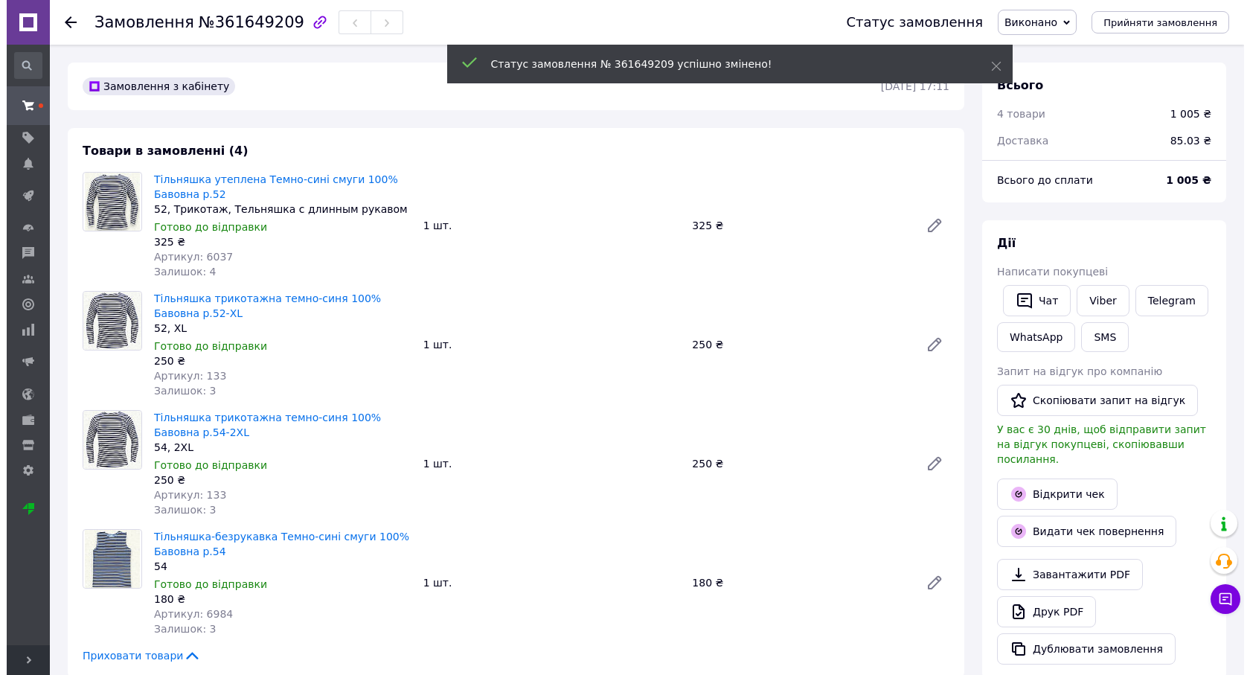
scroll to position [429, 0]
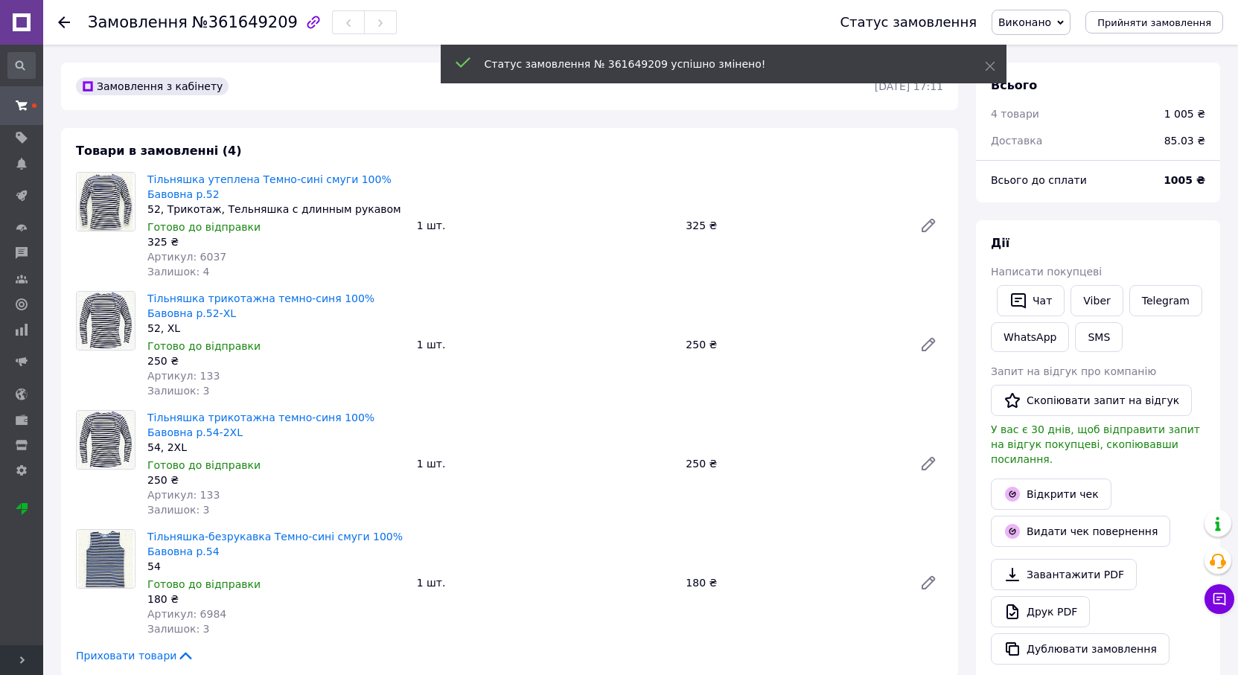
click at [60, 21] on use at bounding box center [64, 22] width 12 height 12
